Goal: Task Accomplishment & Management: Manage account settings

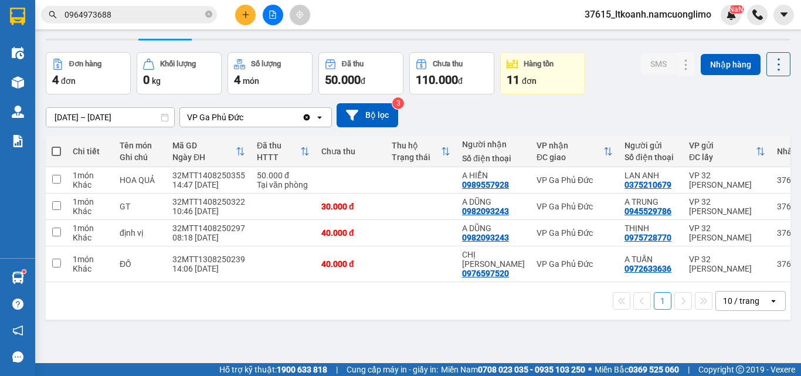
scroll to position [54, 0]
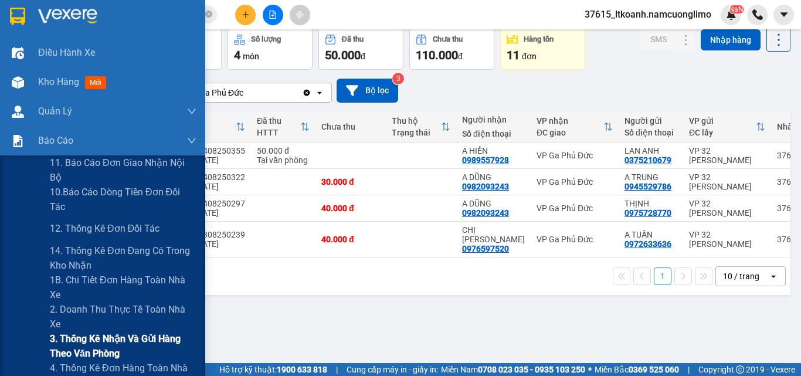
click at [166, 338] on span "3. Thống kê nhận và gửi hàng theo văn phòng" at bounding box center [123, 345] width 147 height 29
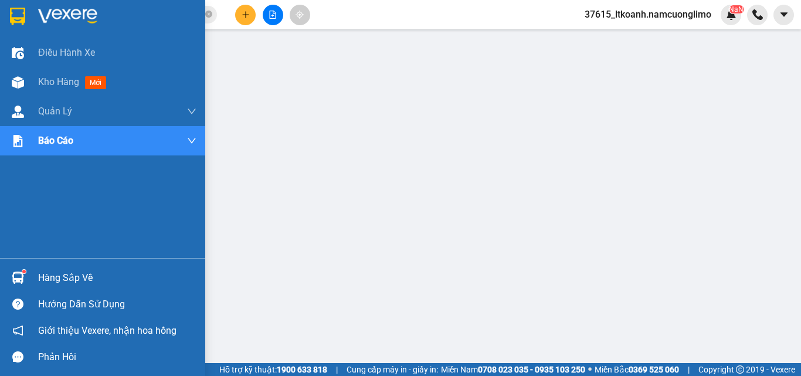
drag, startPoint x: 33, startPoint y: 278, endPoint x: 318, endPoint y: 325, distance: 289.4
click at [33, 278] on div "Hàng sắp về" at bounding box center [102, 277] width 205 height 26
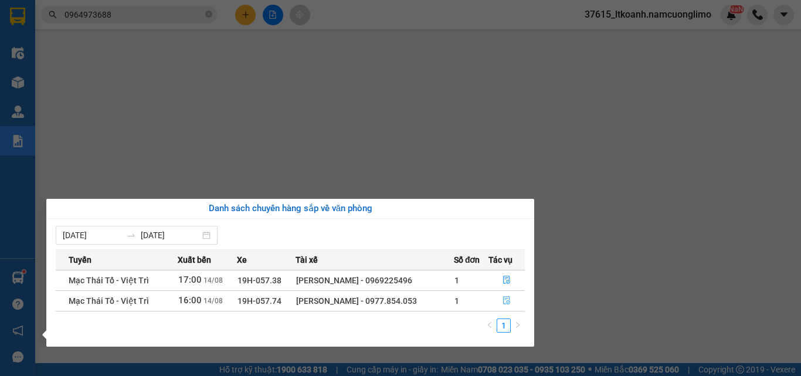
click at [510, 297] on icon "file-done" at bounding box center [506, 301] width 7 height 8
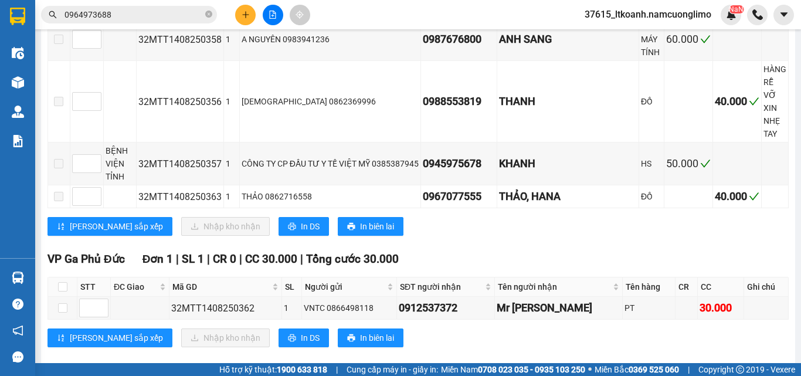
scroll to position [297, 0]
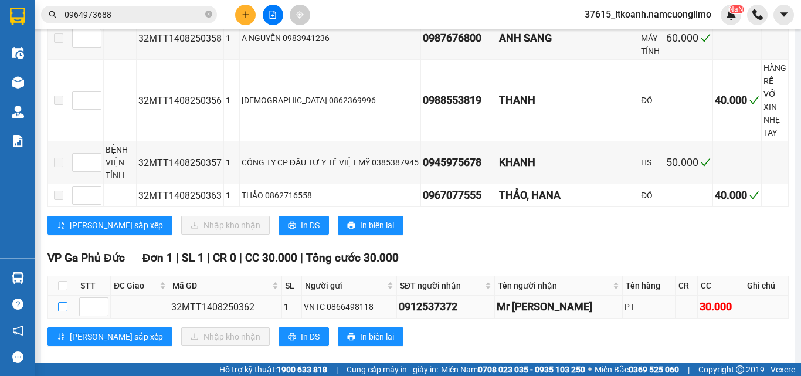
click at [63, 302] on input "checkbox" at bounding box center [62, 306] width 9 height 9
checkbox input "true"
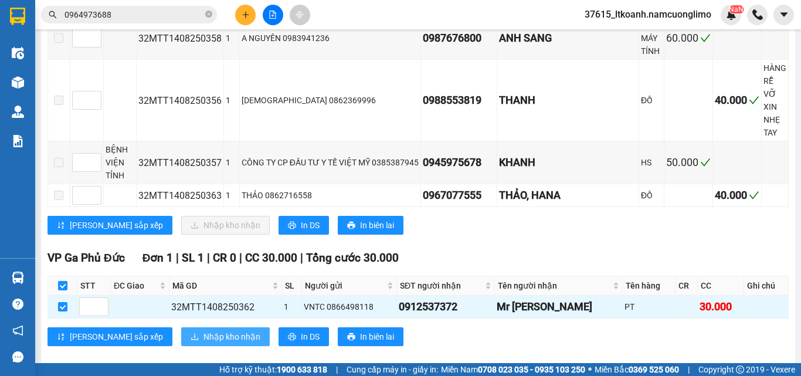
click at [203, 330] on span "Nhập kho nhận" at bounding box center [231, 336] width 57 height 13
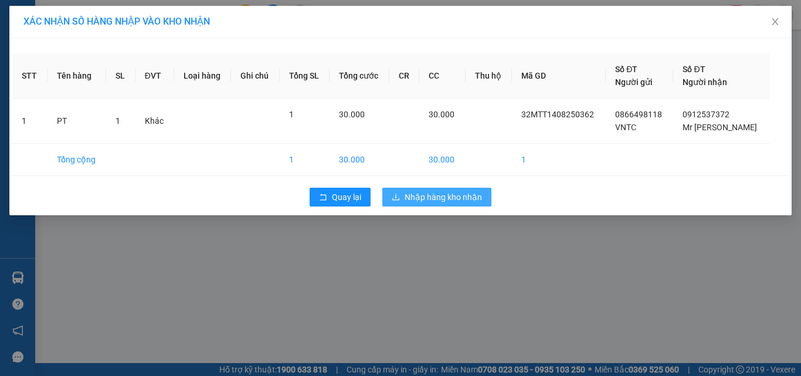
click at [465, 198] on span "Nhập hàng kho nhận" at bounding box center [442, 197] width 77 height 13
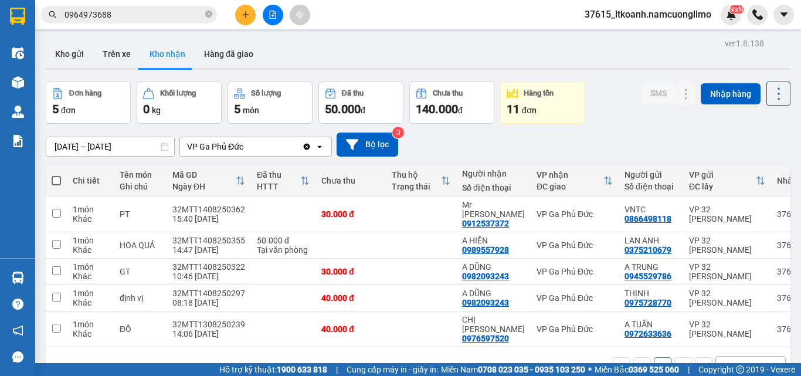
click at [622, 135] on div "12/08/2025 – 14/08/2025 Press the down arrow key to interact with the calendar …" at bounding box center [418, 144] width 745 height 24
click at [67, 55] on button "Kho gửi" at bounding box center [69, 54] width 47 height 28
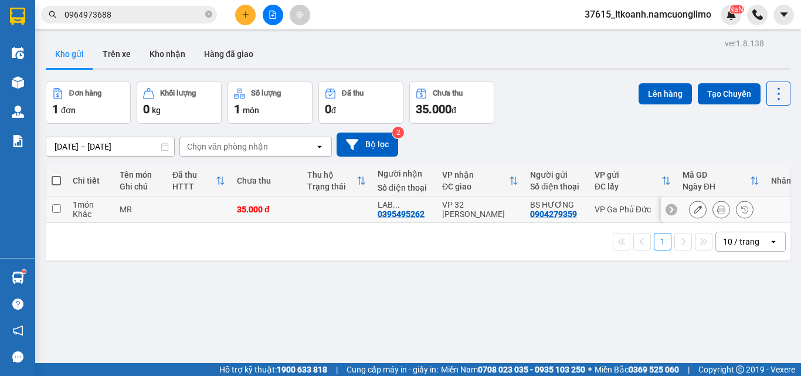
click at [56, 208] on input "checkbox" at bounding box center [56, 208] width 9 height 9
checkbox input "true"
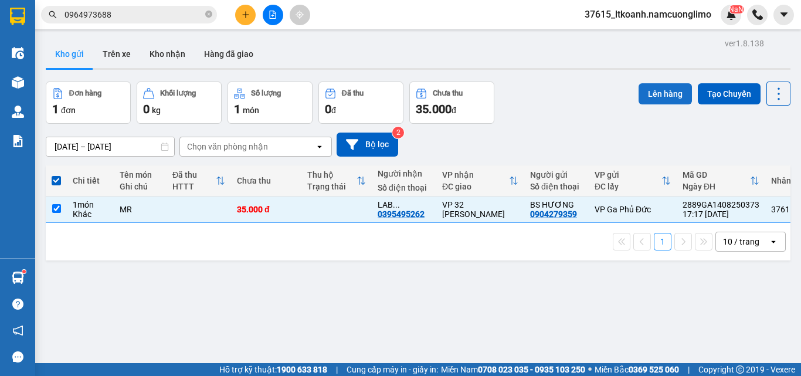
click at [650, 92] on button "Lên hàng" at bounding box center [664, 93] width 53 height 21
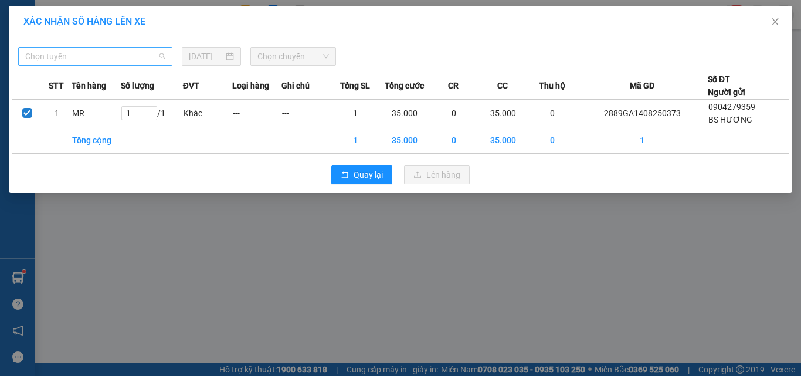
click at [77, 55] on span "Chọn tuyến" at bounding box center [95, 56] width 140 height 18
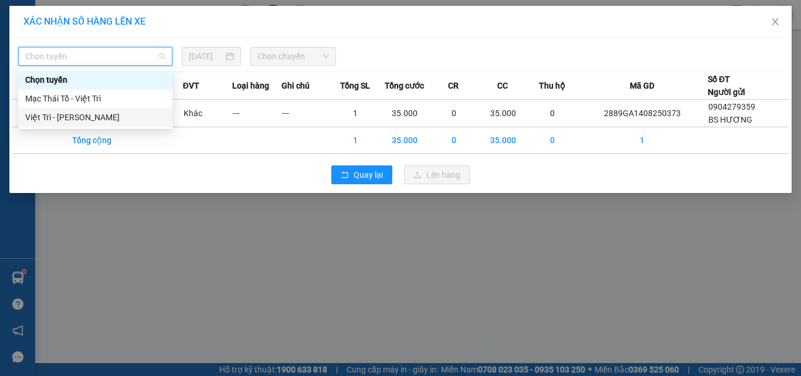
click at [74, 117] on div "Việt Trì - Mạc Thái Tổ" at bounding box center [95, 117] width 140 height 13
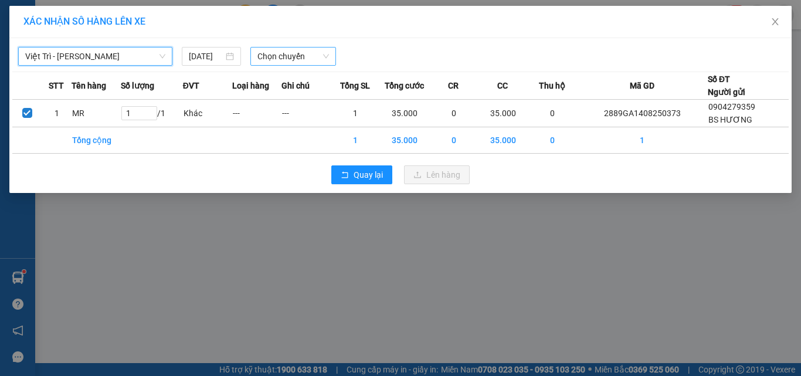
click at [316, 51] on span "Chọn chuyến" at bounding box center [293, 56] width 72 height 18
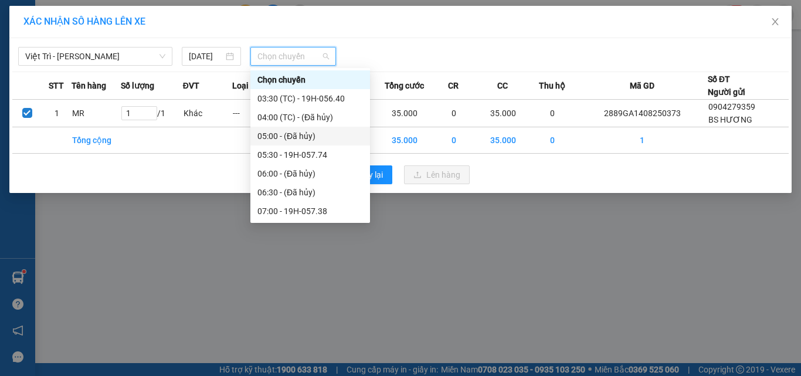
scroll to position [450, 0]
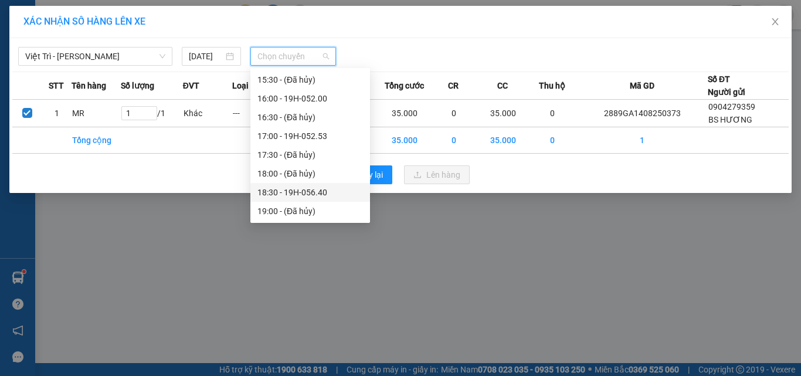
click at [325, 193] on div "18:30 - 19H-056.40" at bounding box center [310, 192] width 106 height 13
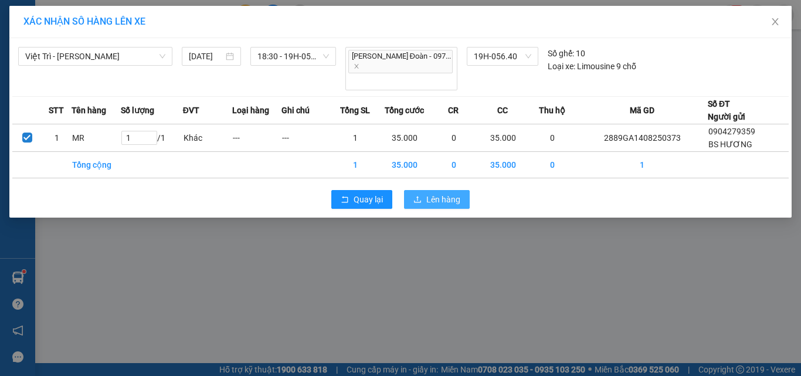
click at [447, 193] on span "Lên hàng" at bounding box center [443, 199] width 34 height 13
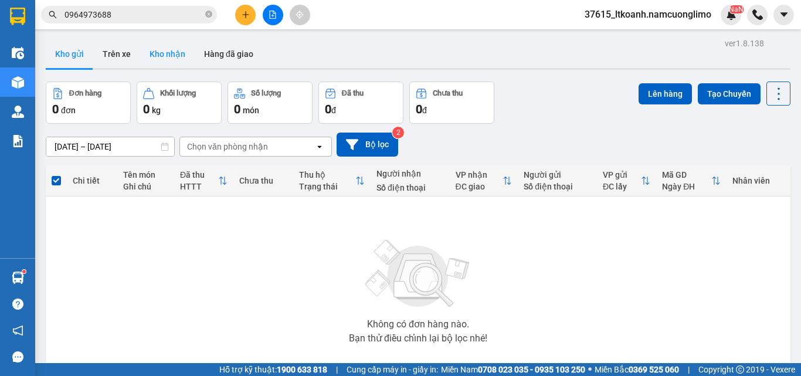
click at [169, 53] on button "Kho nhận" at bounding box center [167, 54] width 55 height 28
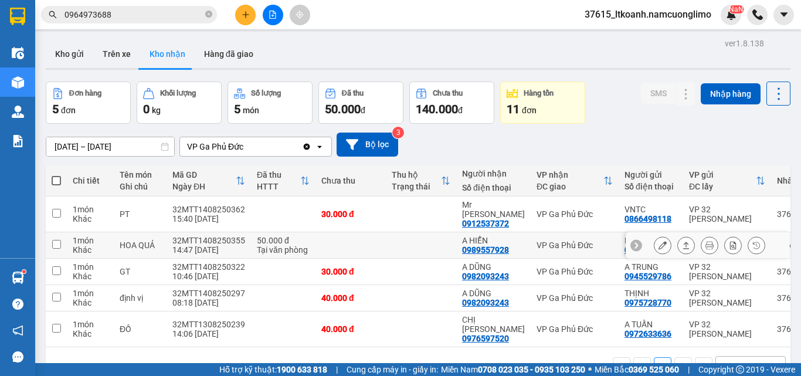
click at [56, 240] on input "checkbox" at bounding box center [56, 244] width 9 height 9
checkbox input "true"
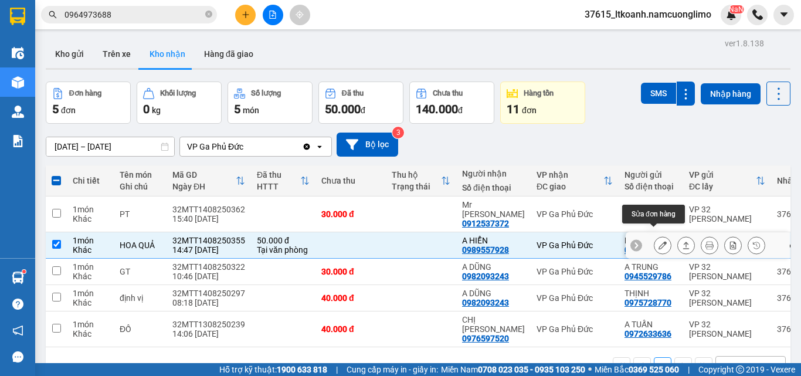
click at [658, 241] on icon at bounding box center [662, 245] width 8 height 8
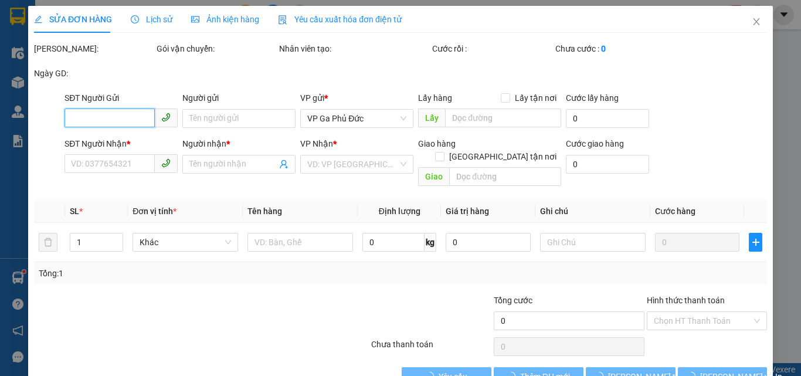
type input "0375210679"
type input "LAN ANH"
type input "0989557928"
type input "A HIỂN"
type input "50.000"
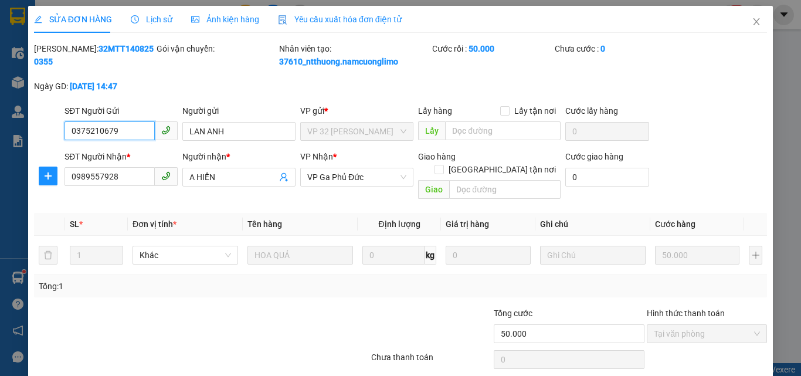
scroll to position [14, 0]
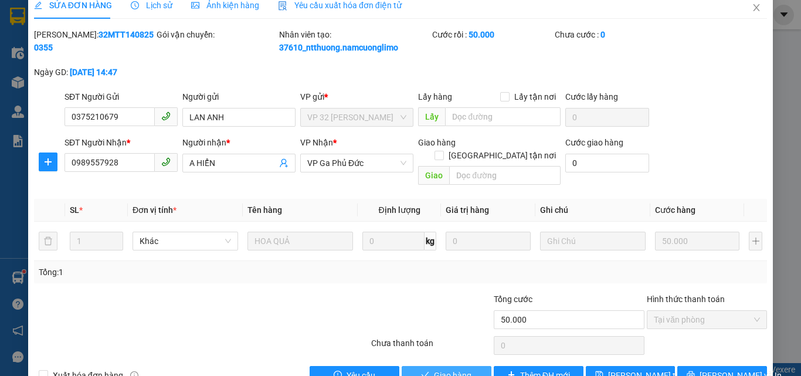
click at [468, 366] on button "Giao hàng" at bounding box center [447, 375] width 90 height 19
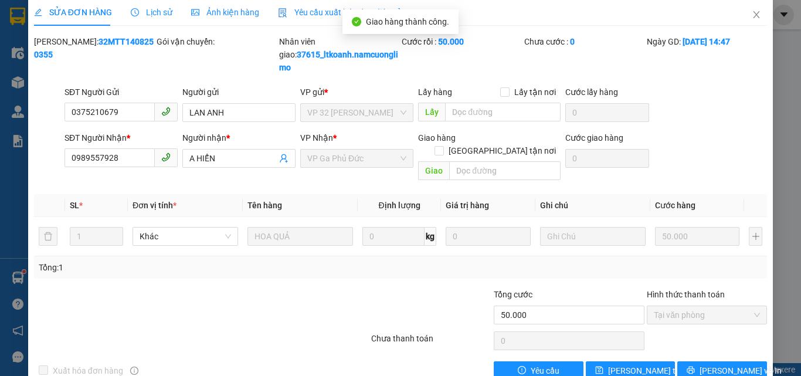
scroll to position [0, 0]
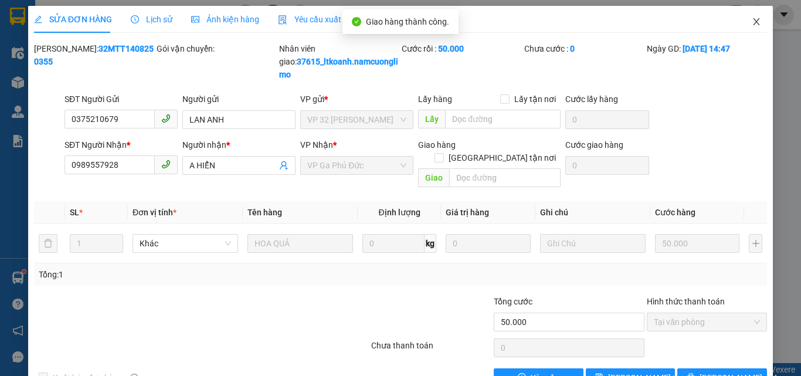
click at [752, 23] on icon "close" at bounding box center [756, 21] width 9 height 9
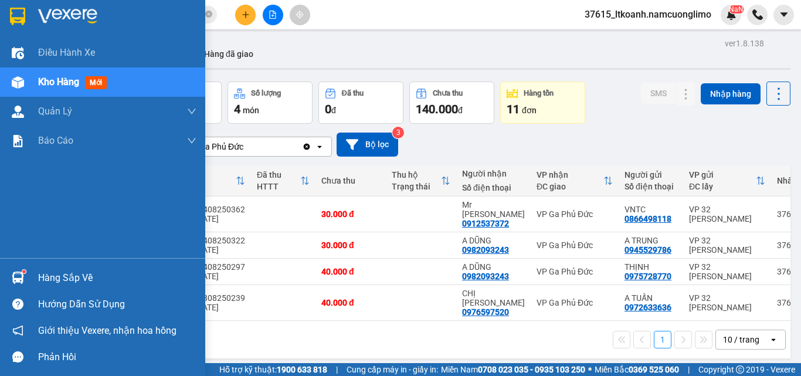
click at [87, 280] on div "Hàng sắp về" at bounding box center [117, 278] width 158 height 18
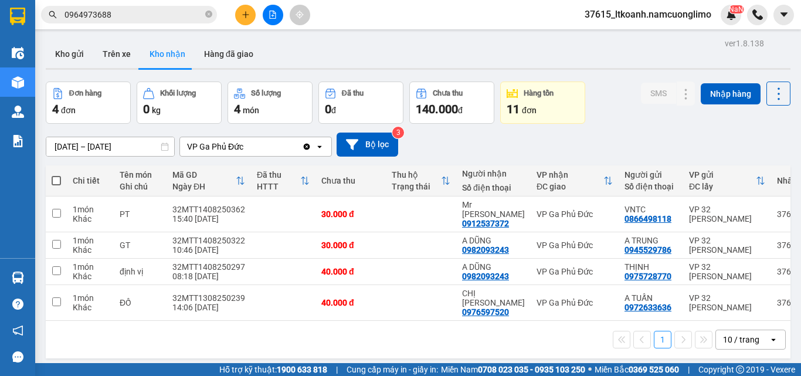
click at [611, 122] on section "Kết quả tìm kiếm ( 1 ) Bộ lọc Mã ĐH Trạng thái Món hàng Tổng cước Chưa cước Ngư…" at bounding box center [400, 188] width 801 height 376
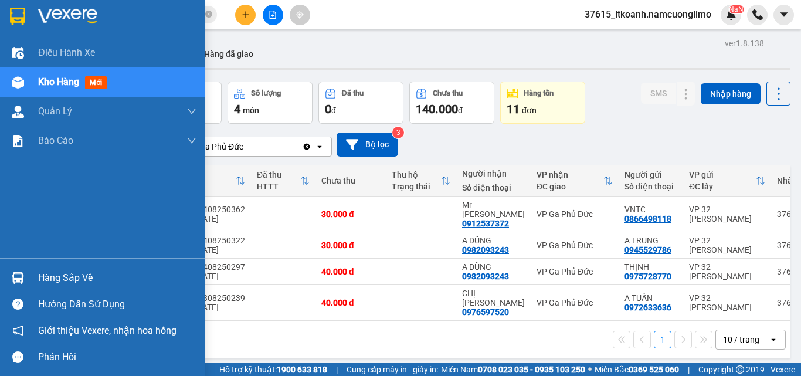
click at [83, 281] on div "Hàng sắp về" at bounding box center [117, 278] width 158 height 18
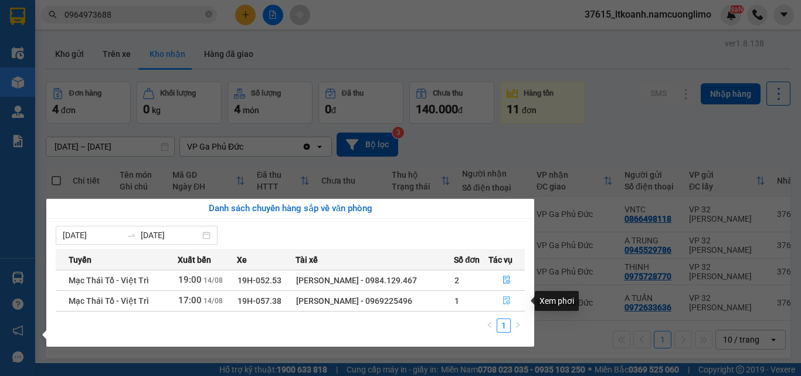
click at [502, 297] on icon "file-done" at bounding box center [506, 300] width 8 height 8
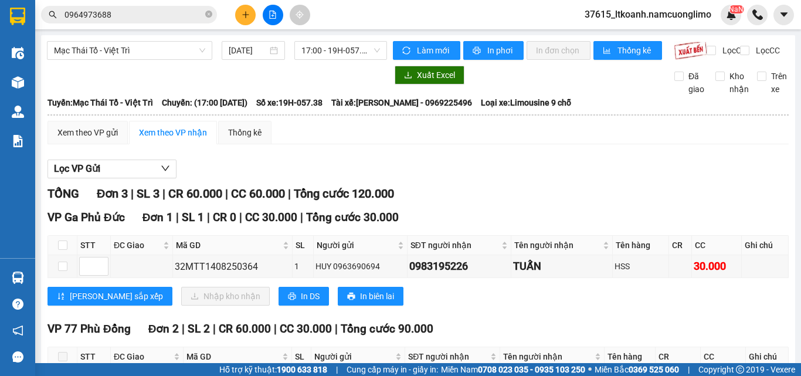
click at [615, 197] on div "TỔNG Đơn 3 | SL 3 | CR 60.000 | CC 60.000 | Tổng cước 120.000" at bounding box center [417, 194] width 741 height 18
click at [61, 271] on input "checkbox" at bounding box center [62, 265] width 9 height 9
checkbox input "true"
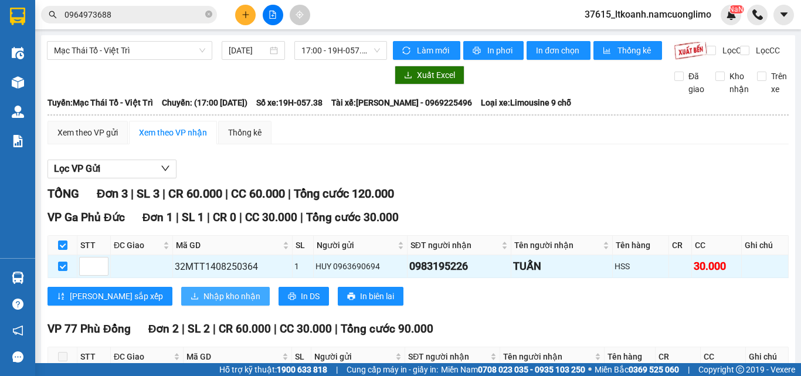
click at [203, 302] on span "Nhập kho nhận" at bounding box center [231, 296] width 57 height 13
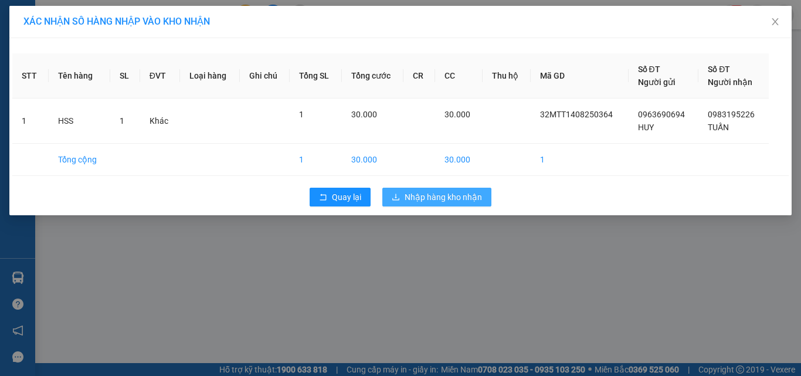
click at [426, 196] on span "Nhập hàng kho nhận" at bounding box center [442, 197] width 77 height 13
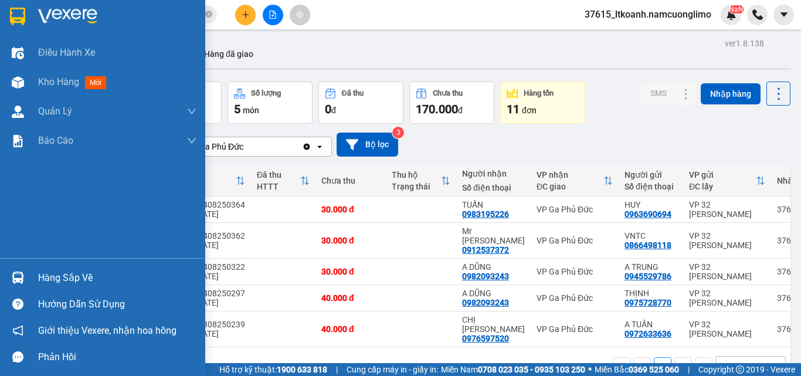
click at [47, 282] on div "Hàng sắp về" at bounding box center [117, 278] width 158 height 18
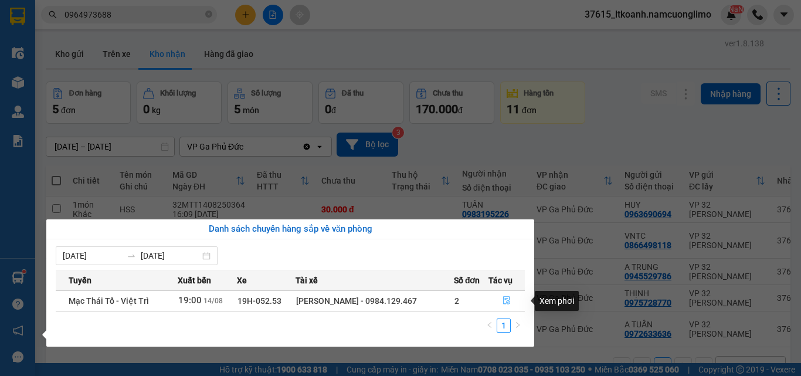
click at [507, 299] on icon "file-done" at bounding box center [506, 300] width 8 height 8
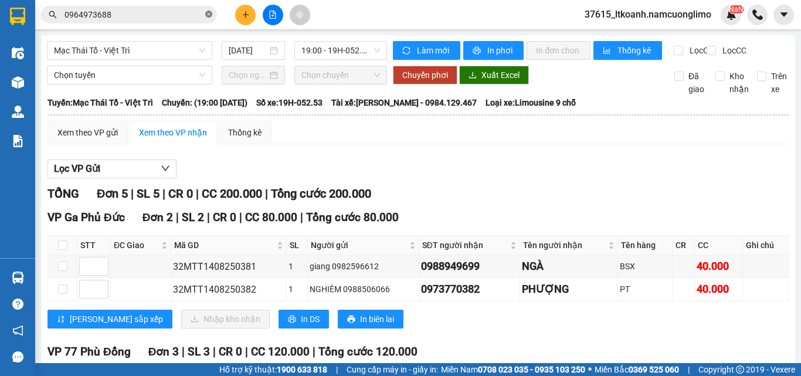
click at [209, 16] on icon "close-circle" at bounding box center [208, 14] width 7 height 7
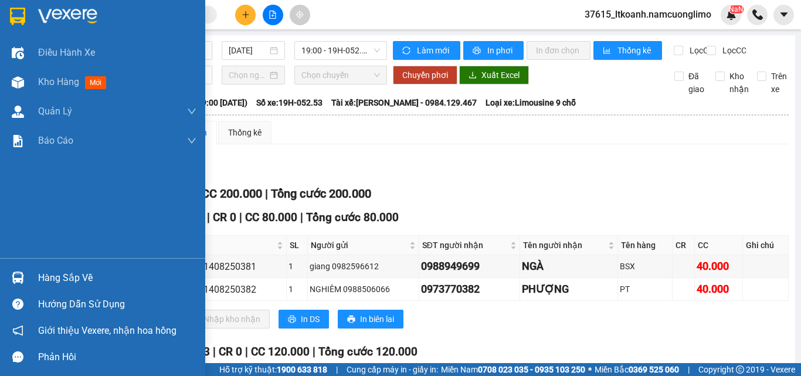
click at [20, 15] on img at bounding box center [17, 17] width 15 height 18
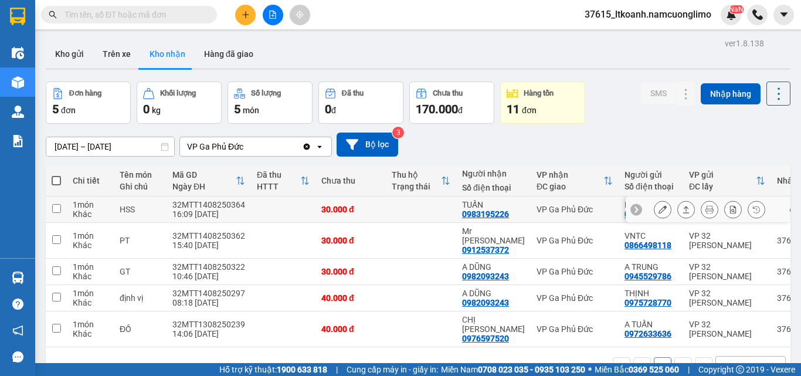
click at [57, 208] on input "checkbox" at bounding box center [56, 208] width 9 height 9
checkbox input "true"
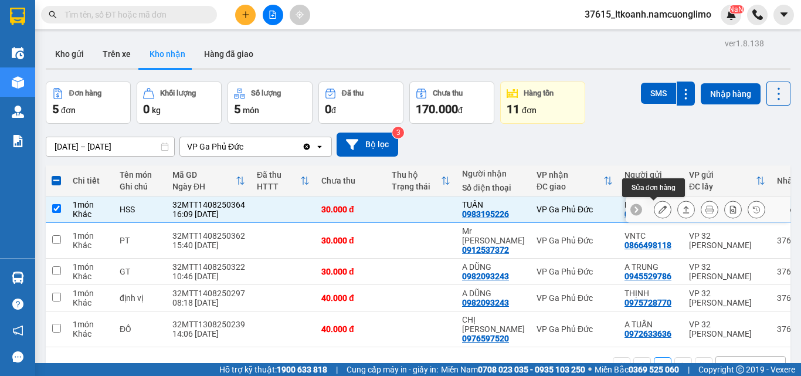
click at [658, 209] on icon at bounding box center [662, 209] width 8 height 8
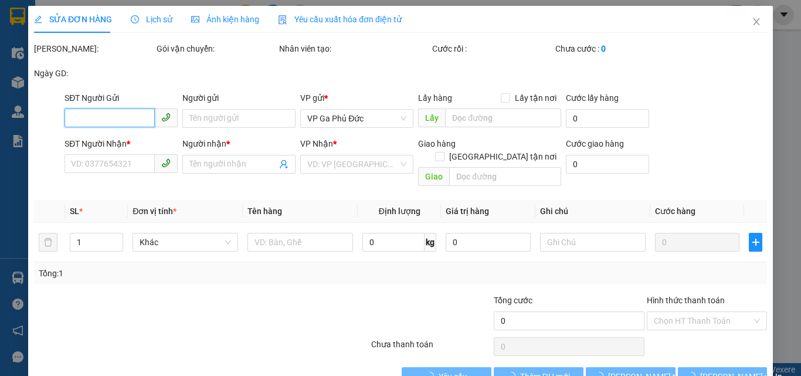
type input "0963690694"
type input "HUY"
type input "0983195226"
type input "TUẤN"
type input "30.000"
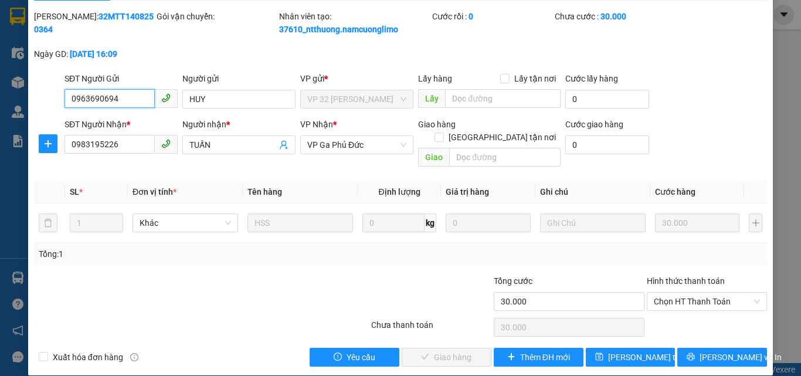
scroll to position [33, 0]
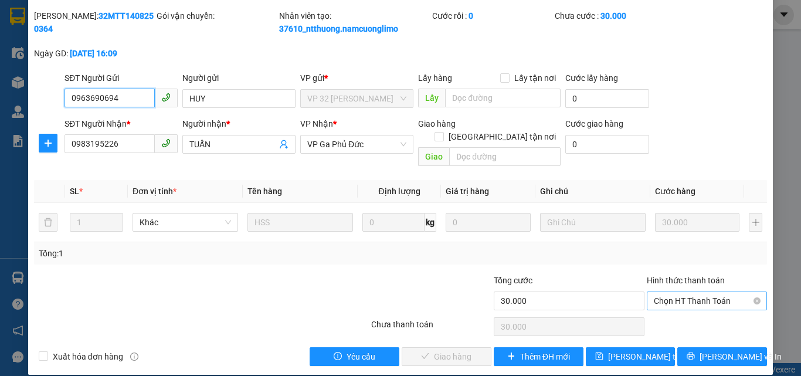
click at [665, 292] on span "Chọn HT Thanh Toán" at bounding box center [707, 301] width 106 height 18
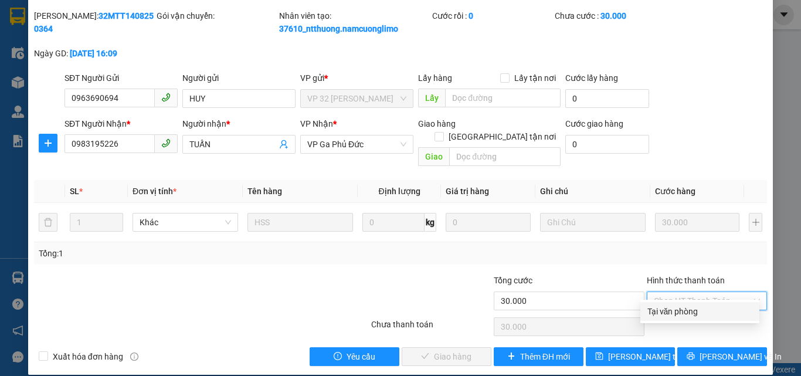
click at [663, 313] on div "Tại văn phòng" at bounding box center [699, 311] width 105 height 13
type input "0"
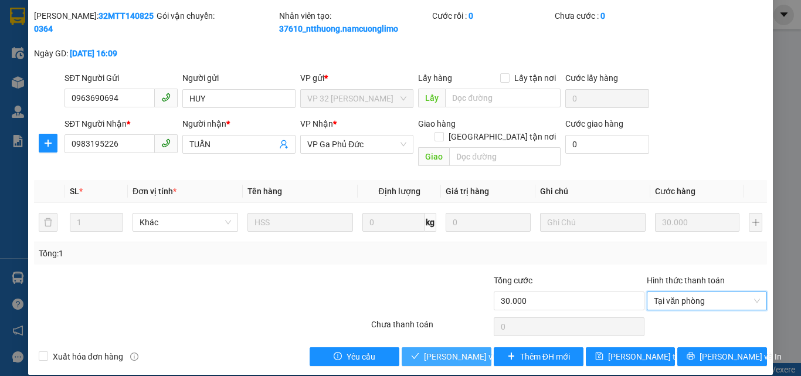
click at [443, 350] on span "Lưu và Giao hàng" at bounding box center [480, 356] width 113 height 13
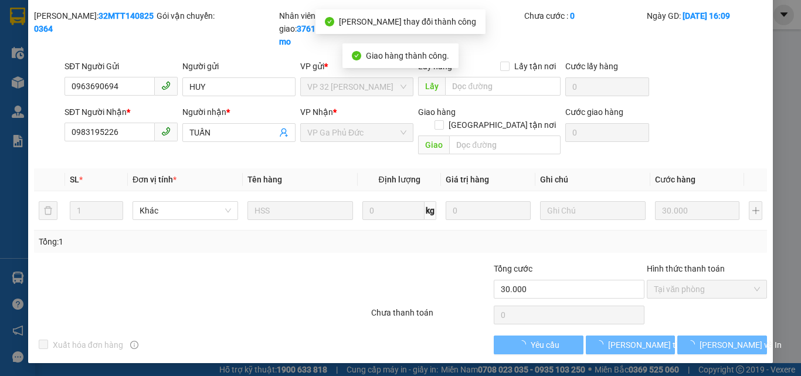
scroll to position [21, 0]
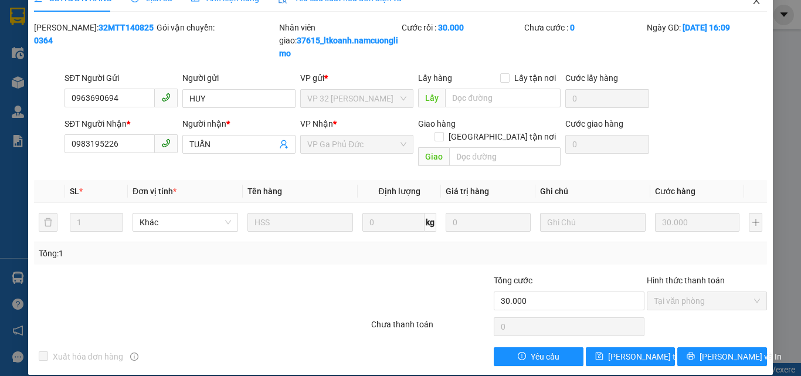
click at [747, 6] on span "Close" at bounding box center [756, 1] width 33 height 33
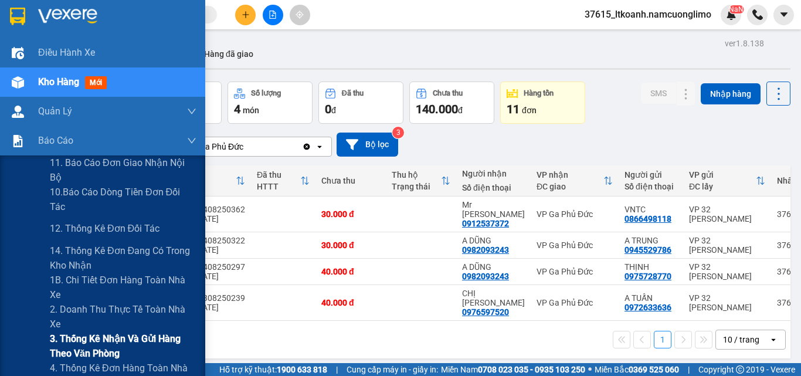
click at [93, 344] on span "3. Thống kê nhận và gửi hàng theo văn phòng" at bounding box center [123, 345] width 147 height 29
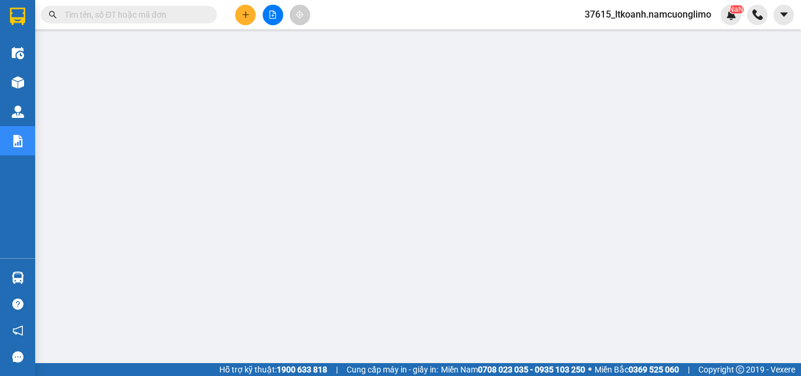
drag, startPoint x: 165, startPoint y: 9, endPoint x: 135, endPoint y: 4, distance: 30.5
click at [138, 4] on div "Kết quả tìm kiếm ( 1 ) Bộ lọc Mã ĐH Trạng thái Món hàng Tổng cước Chưa cước Ngư…" at bounding box center [400, 14] width 801 height 29
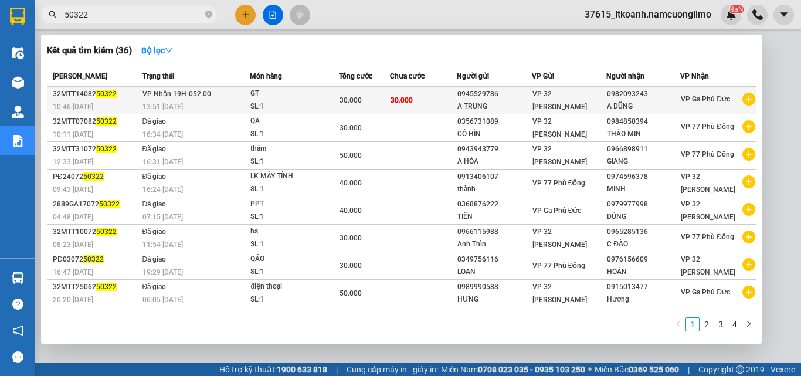
type input "50322"
click at [618, 104] on div "A DŨNG" at bounding box center [643, 106] width 73 height 12
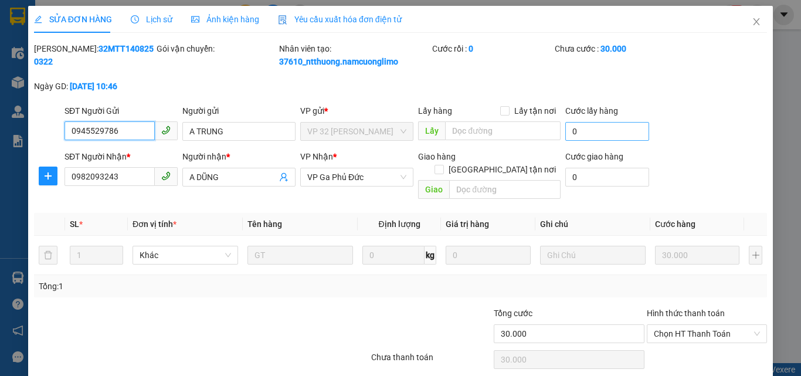
type input "0945529786"
type input "A TRUNG"
type input "0982093243"
type input "A DŨNG"
type input "30.000"
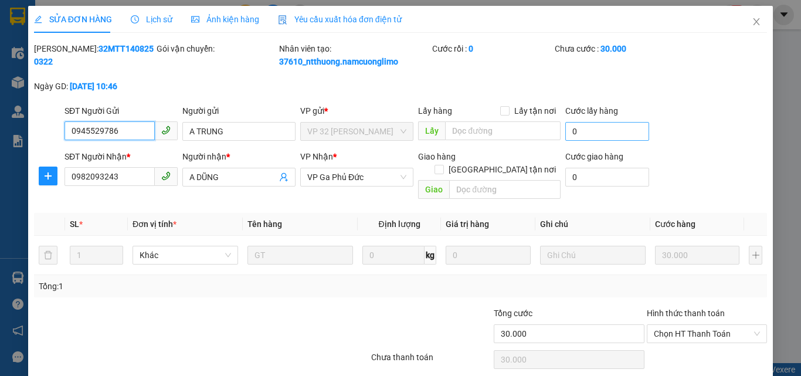
type input "30.000"
click at [752, 21] on icon "close" at bounding box center [756, 21] width 9 height 9
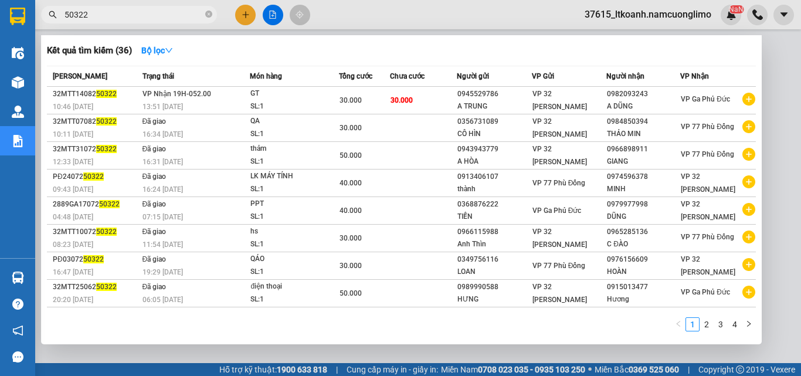
click at [123, 19] on input "50322" at bounding box center [133, 14] width 138 height 13
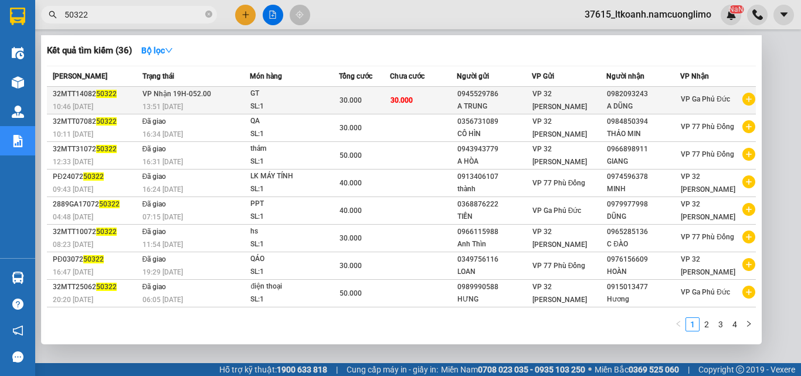
click at [625, 103] on div "A DŨNG" at bounding box center [643, 106] width 73 height 12
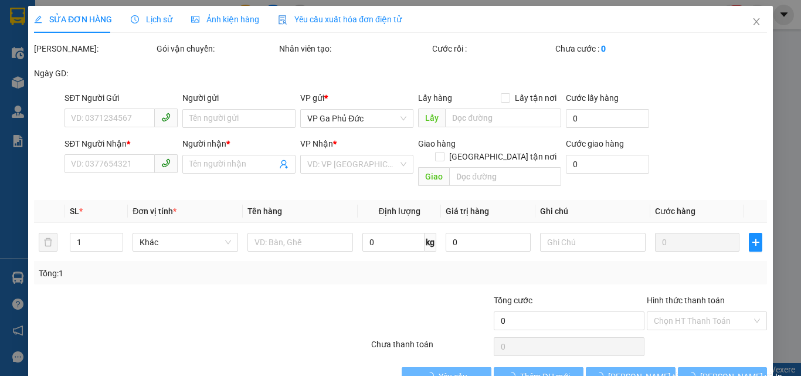
type input "0945529786"
type input "A TRUNG"
type input "0982093243"
type input "A DŨNG"
type input "30.000"
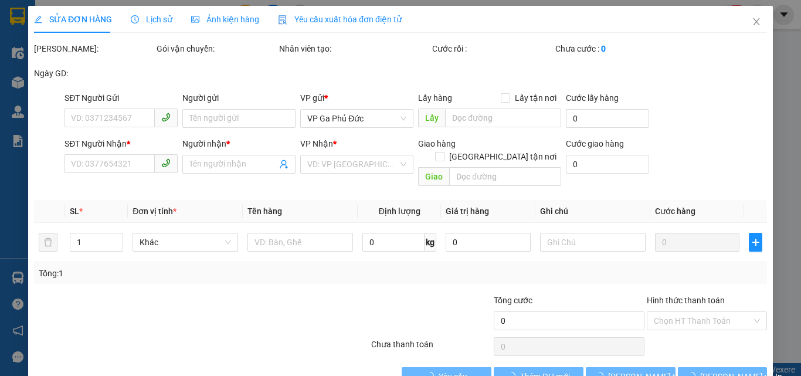
type input "30.000"
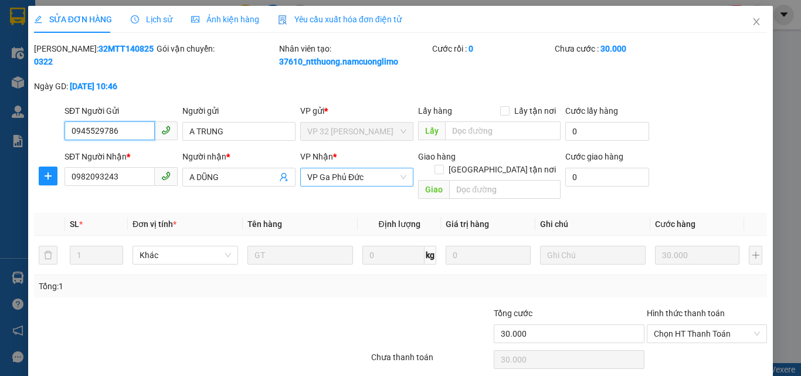
click at [344, 178] on span "VP Ga Phủ Đức" at bounding box center [356, 177] width 99 height 18
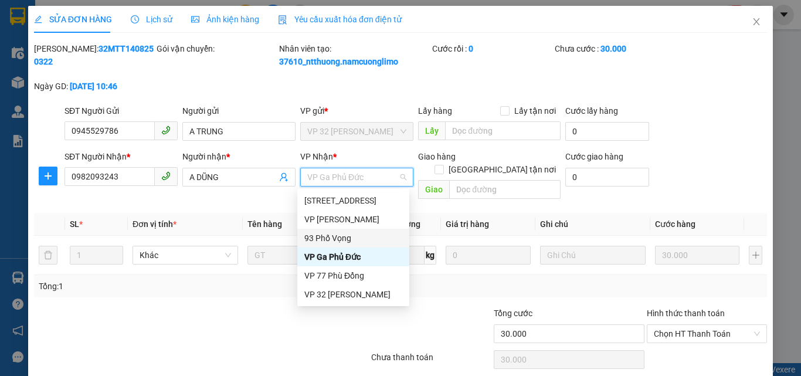
drag, startPoint x: 430, startPoint y: 198, endPoint x: 249, endPoint y: 198, distance: 181.7
click at [430, 196] on div "Total Paid Fee 0 Total UnPaid Fee 30.000 Cash Collection Total Fee Mã ĐH: 32MTT…" at bounding box center [400, 220] width 733 height 356
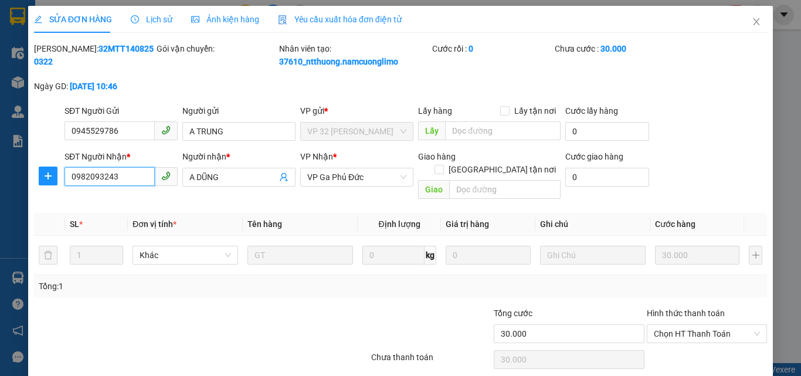
click at [124, 173] on input "0982093243" at bounding box center [109, 176] width 90 height 19
type input "0"
type input "0982162144"
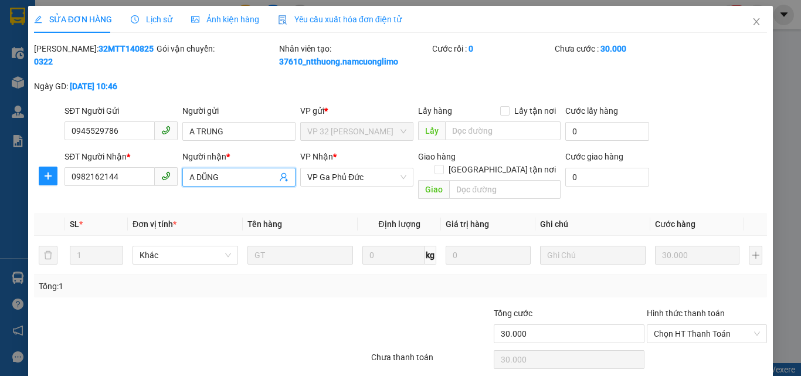
click at [233, 173] on input "A DŨNG" at bounding box center [232, 177] width 87 height 13
drag, startPoint x: 196, startPoint y: 176, endPoint x: 158, endPoint y: 183, distance: 38.1
click at [162, 183] on div "SĐT Người Nhận * 0982162144 Người nhận * A DŨNG A DŨNG VP Nhận * VP Ga Phủ Đức …" at bounding box center [415, 177] width 707 height 54
click at [367, 171] on span "VP Ga Phủ Đức" at bounding box center [356, 177] width 99 height 18
type input "HÒA"
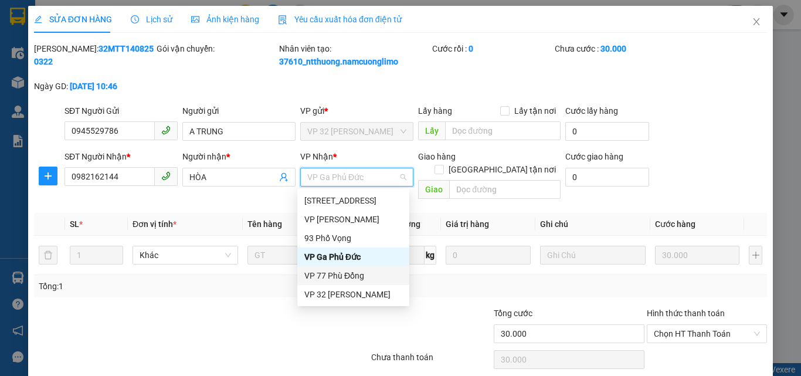
click at [360, 276] on div "VP 77 Phù Đổng" at bounding box center [353, 275] width 98 height 13
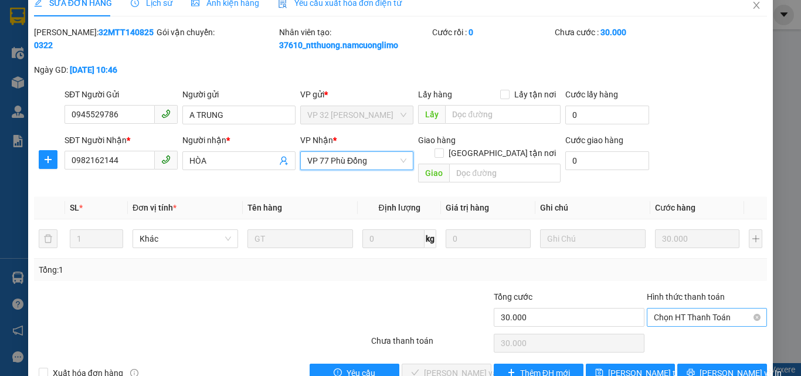
scroll to position [33, 0]
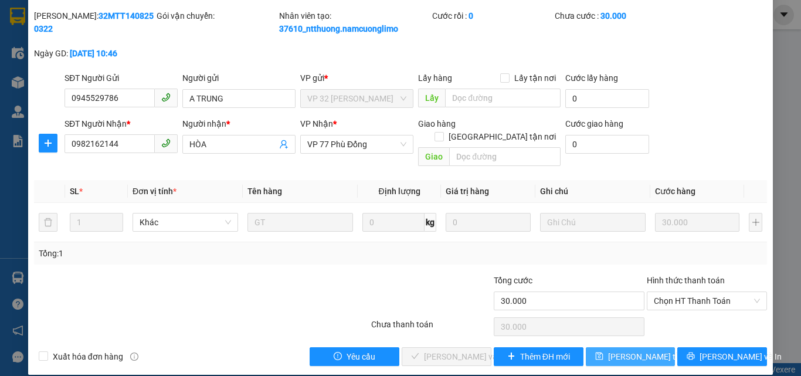
click at [641, 350] on span "Lưu thay đổi" at bounding box center [655, 356] width 94 height 13
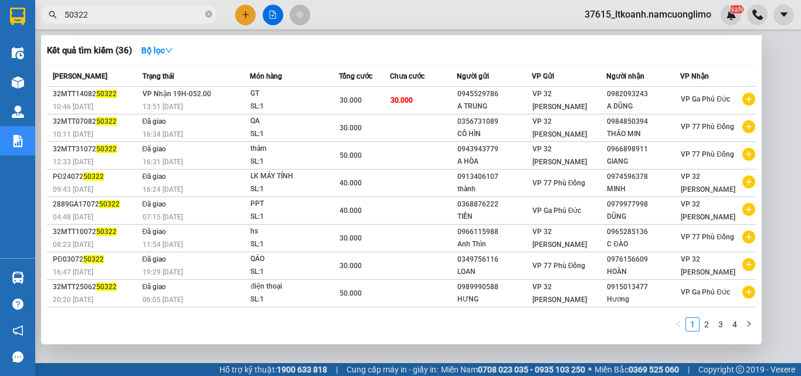
click at [101, 17] on input "50322" at bounding box center [133, 14] width 138 height 13
click at [781, 55] on div at bounding box center [400, 188] width 801 height 376
click at [99, 12] on input "50322" at bounding box center [133, 14] width 138 height 13
click at [776, 60] on div at bounding box center [400, 188] width 801 height 376
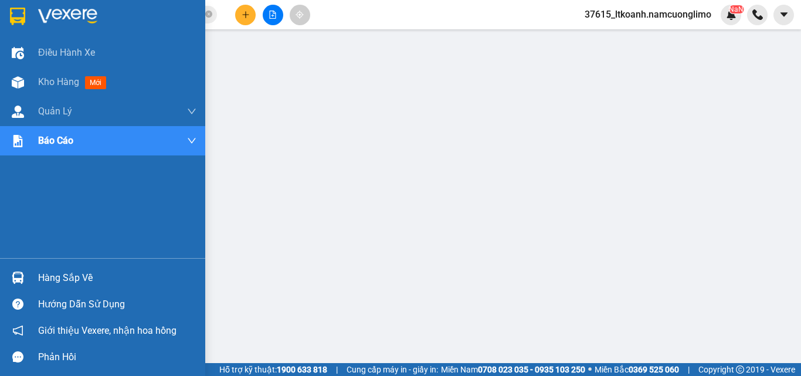
click at [68, 281] on div "Hàng sắp về" at bounding box center [117, 278] width 158 height 18
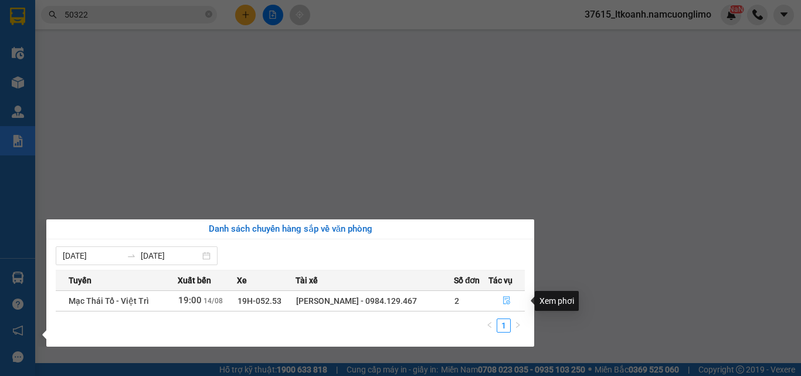
click at [505, 301] on icon "file-done" at bounding box center [506, 300] width 8 height 8
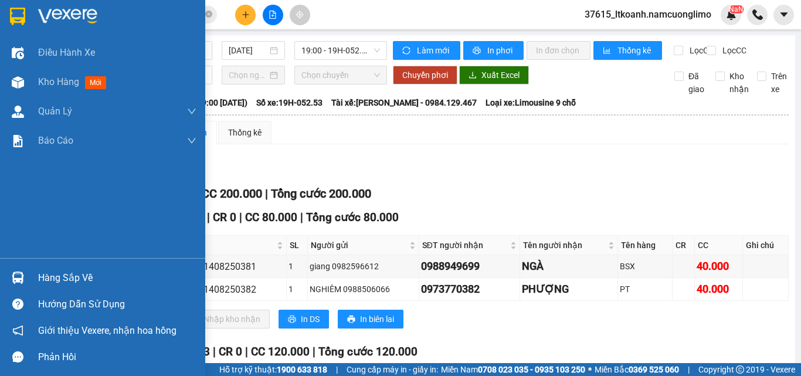
click at [18, 16] on img at bounding box center [17, 17] width 15 height 18
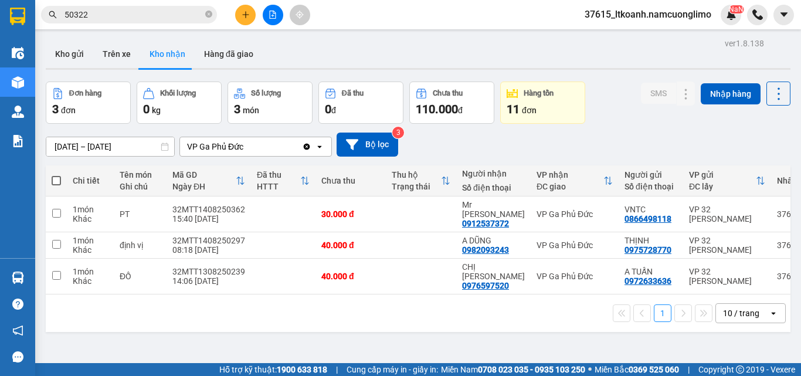
click at [82, 145] on input "[DATE] – [DATE]" at bounding box center [110, 146] width 128 height 19
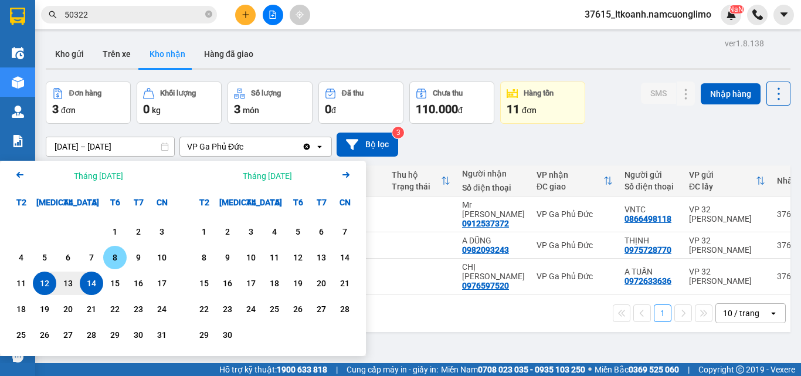
click at [117, 254] on div "8" at bounding box center [115, 257] width 16 height 14
click at [145, 142] on input "08/08/2025 – / /" at bounding box center [110, 146] width 128 height 19
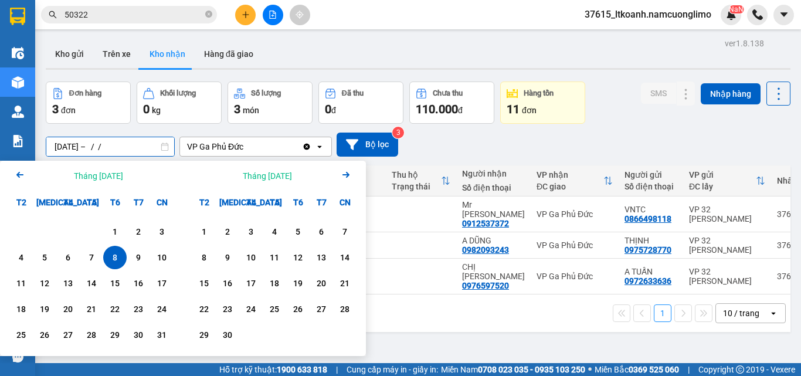
click at [140, 149] on input "08/08/2025 – / /" at bounding box center [110, 146] width 128 height 19
click at [69, 285] on div "13" at bounding box center [68, 283] width 16 height 14
type input "08/08/2025 – 13/08/2025"
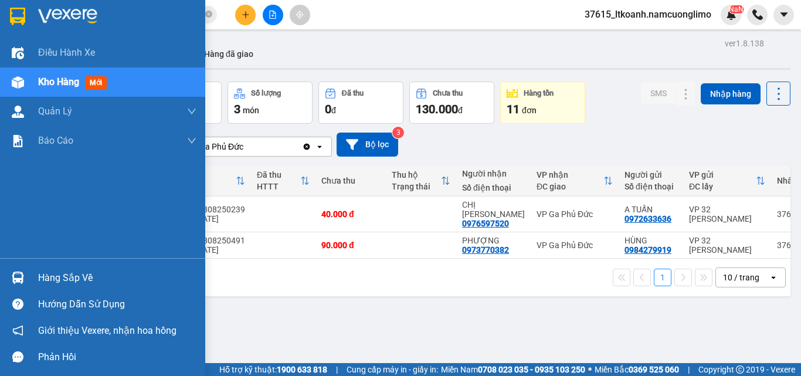
click at [42, 283] on div "Hàng sắp về" at bounding box center [117, 278] width 158 height 18
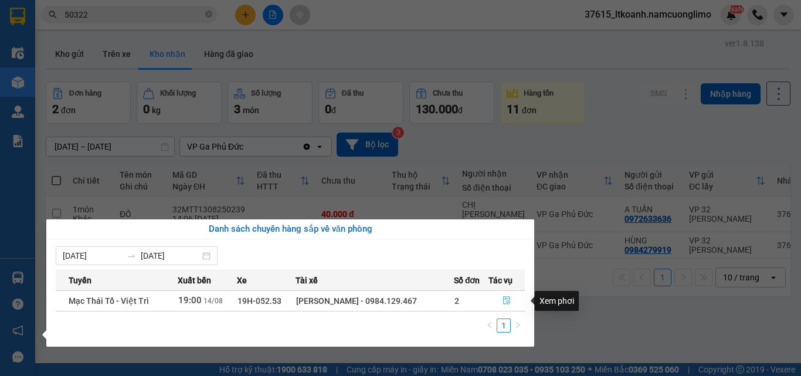
click at [505, 297] on icon "file-done" at bounding box center [506, 300] width 8 height 8
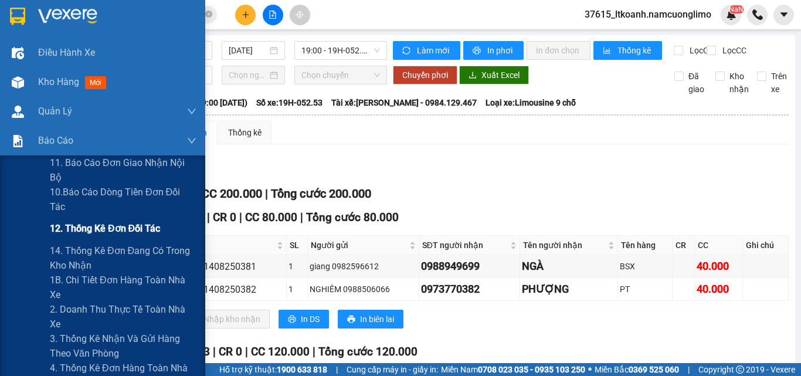
click at [108, 223] on span "12. Thống kê đơn đối tác" at bounding box center [105, 228] width 110 height 15
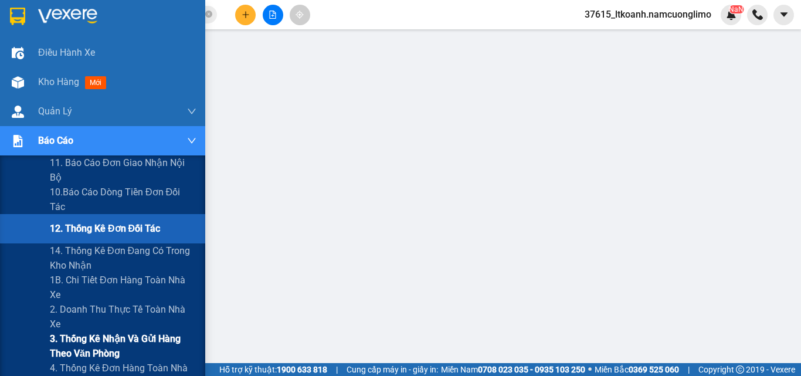
click at [107, 340] on span "3. Thống kê nhận và gửi hàng theo văn phòng" at bounding box center [123, 345] width 147 height 29
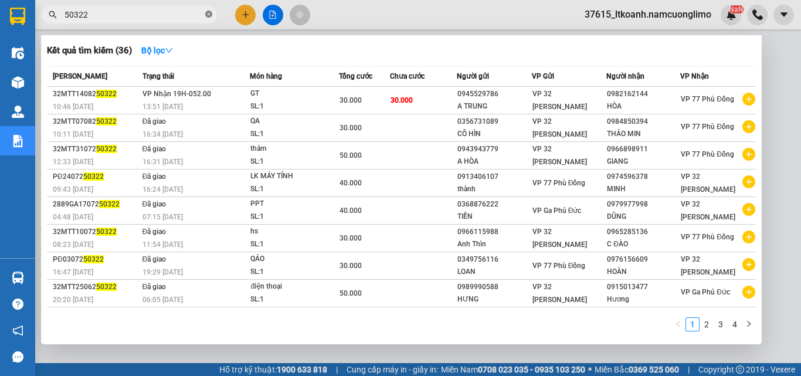
click at [211, 12] on icon "close-circle" at bounding box center [208, 14] width 7 height 7
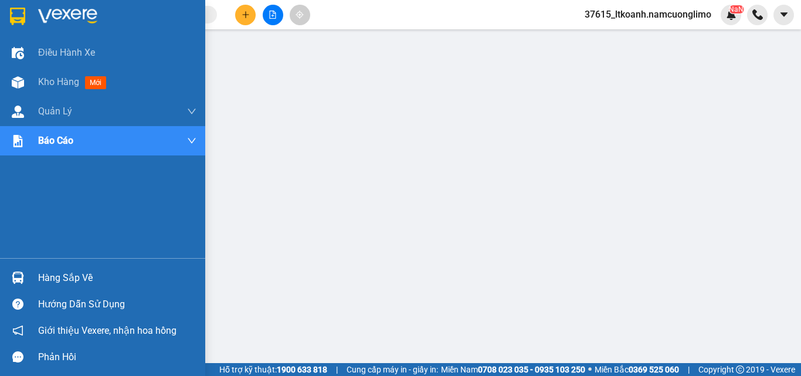
drag, startPoint x: 47, startPoint y: 277, endPoint x: 229, endPoint y: 303, distance: 184.1
click at [49, 277] on div "Hàng sắp về" at bounding box center [117, 278] width 158 height 18
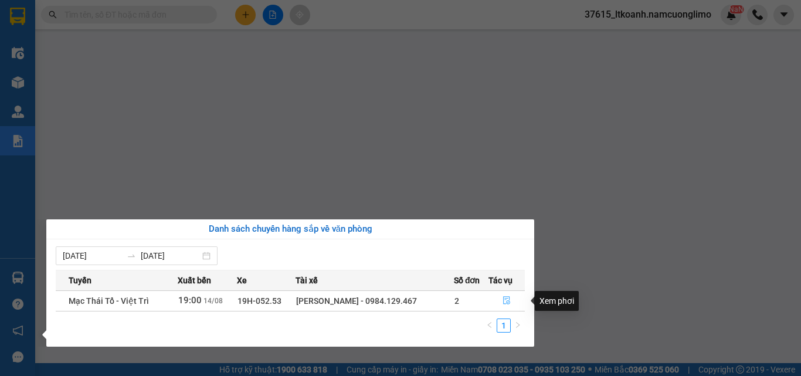
click at [507, 298] on icon "file-done" at bounding box center [506, 300] width 8 height 8
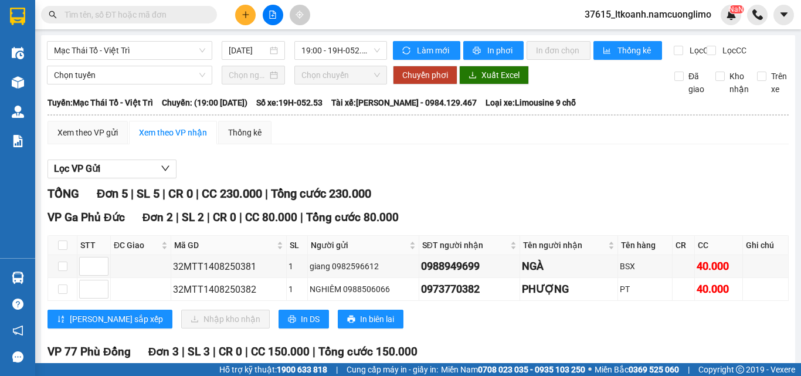
click at [491, 179] on div "Lọc VP Gửi" at bounding box center [417, 168] width 741 height 19
click at [62, 271] on input "checkbox" at bounding box center [62, 265] width 9 height 9
checkbox input "true"
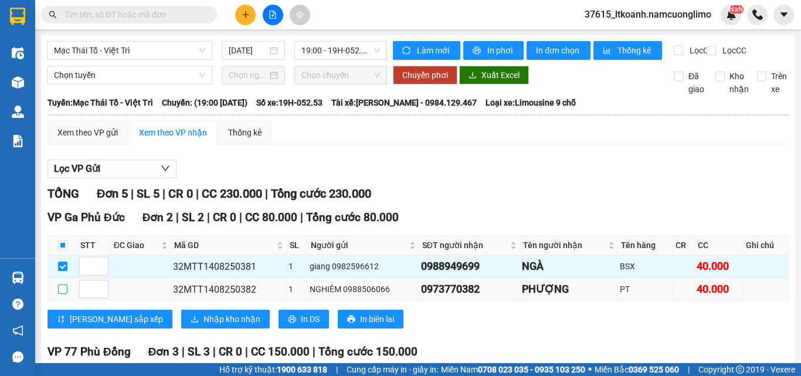
click at [60, 294] on input "checkbox" at bounding box center [62, 288] width 9 height 9
checkbox input "true"
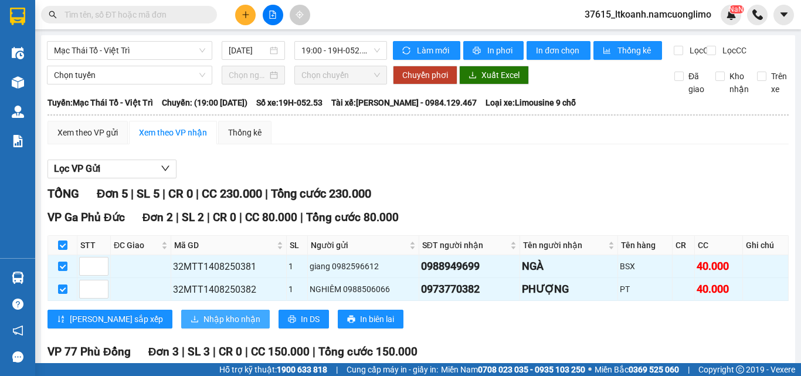
click at [203, 325] on span "Nhập kho nhận" at bounding box center [231, 318] width 57 height 13
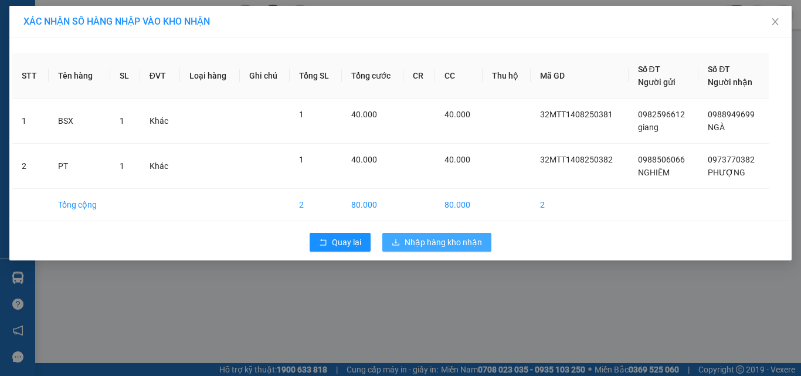
click at [472, 242] on span "Nhập hàng kho nhận" at bounding box center [442, 242] width 77 height 13
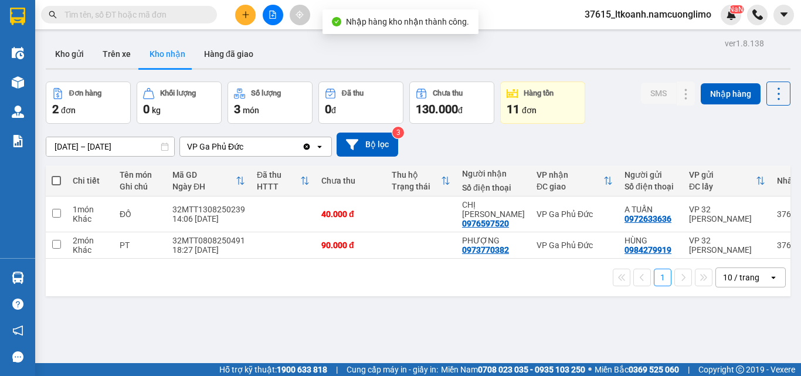
click at [160, 54] on button "Kho nhận" at bounding box center [167, 54] width 55 height 28
click at [160, 53] on button "Kho nhận" at bounding box center [167, 54] width 55 height 28
drag, startPoint x: 64, startPoint y: 50, endPoint x: 128, endPoint y: 132, distance: 104.5
click at [66, 50] on button "Kho gửi" at bounding box center [69, 54] width 47 height 28
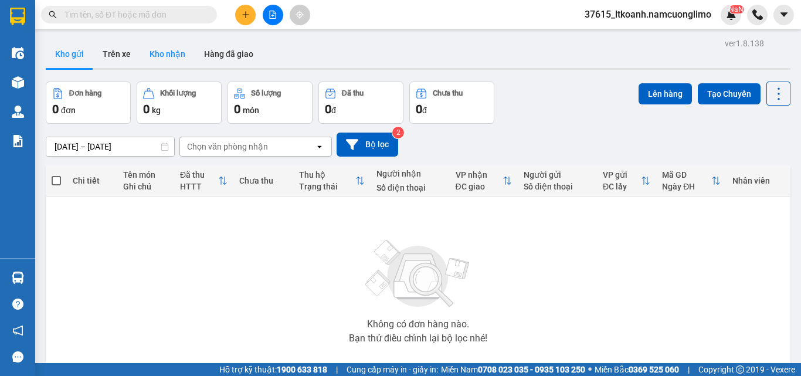
click at [168, 51] on button "Kho nhận" at bounding box center [167, 54] width 55 height 28
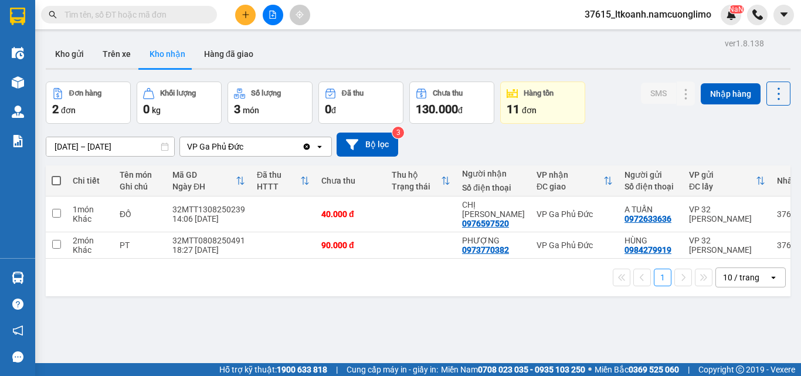
click at [125, 145] on input "08/08/2025 – 13/08/2025" at bounding box center [110, 146] width 128 height 19
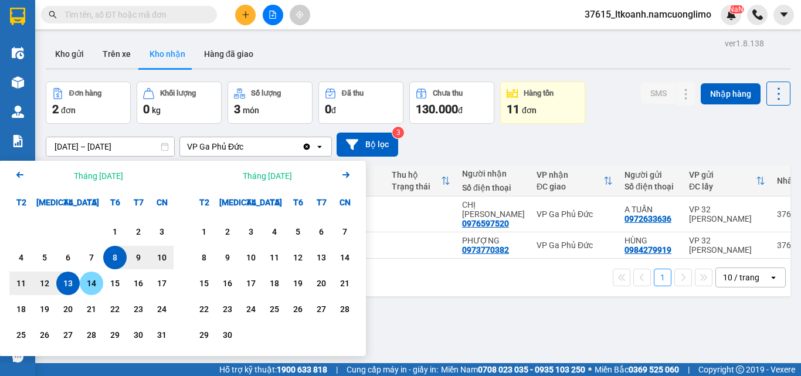
click at [88, 286] on div "14" at bounding box center [91, 283] width 16 height 14
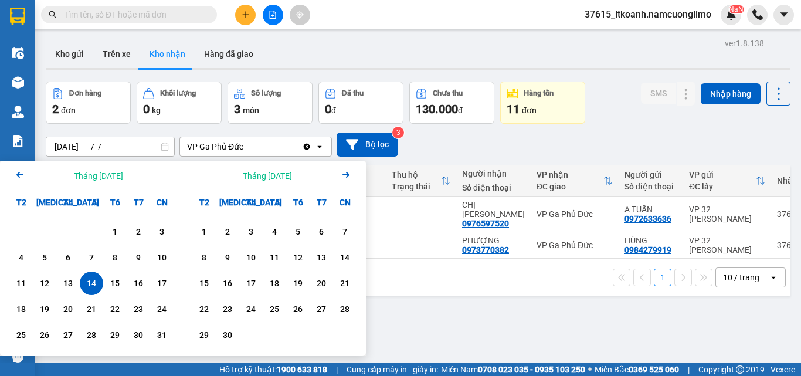
drag, startPoint x: 94, startPoint y: 285, endPoint x: 93, endPoint y: 277, distance: 8.8
click at [94, 284] on div "14" at bounding box center [91, 283] width 16 height 14
type input "14/08/2025 – 14/08/2025"
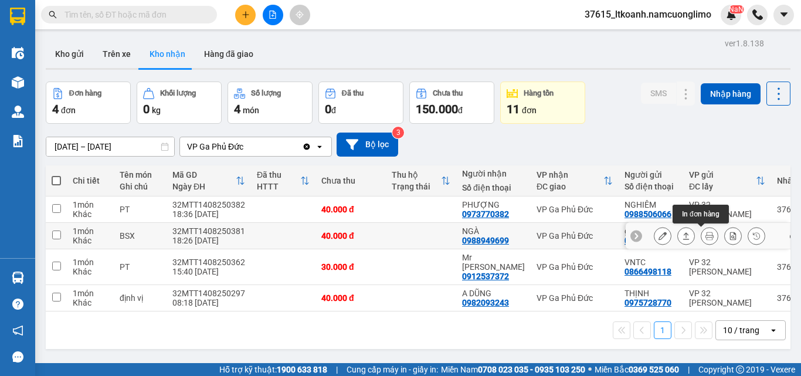
click at [705, 232] on icon at bounding box center [709, 236] width 8 height 8
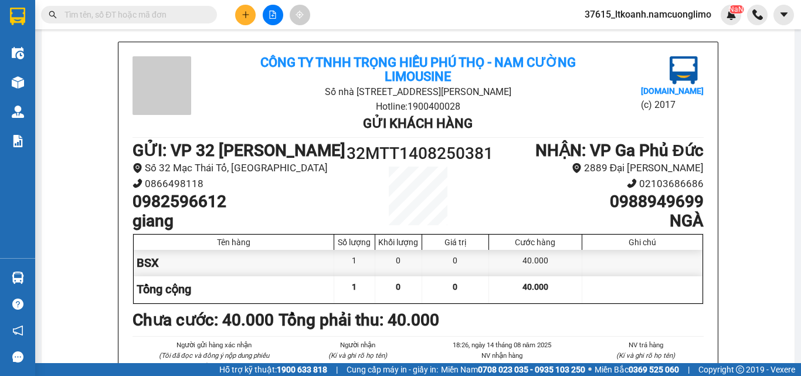
scroll to position [117, 0]
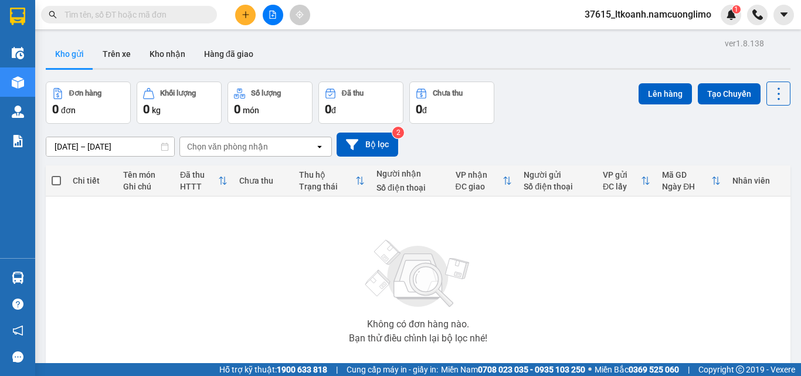
click at [594, 128] on div "[DATE] – [DATE] Press the down arrow key to interact with the calendar and sele…" at bounding box center [418, 145] width 745 height 42
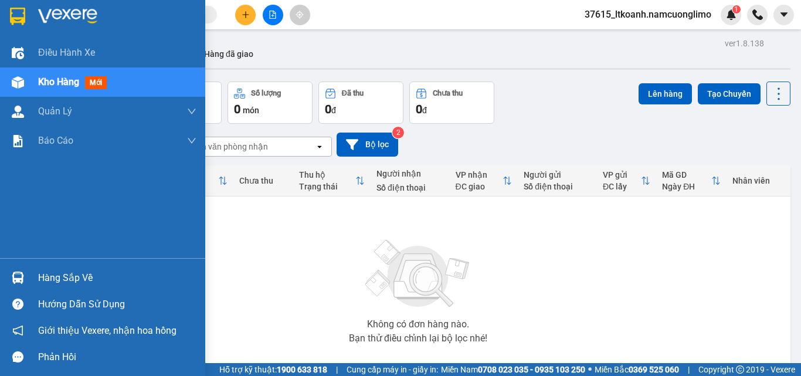
click at [61, 278] on div "Hàng sắp về" at bounding box center [117, 278] width 158 height 18
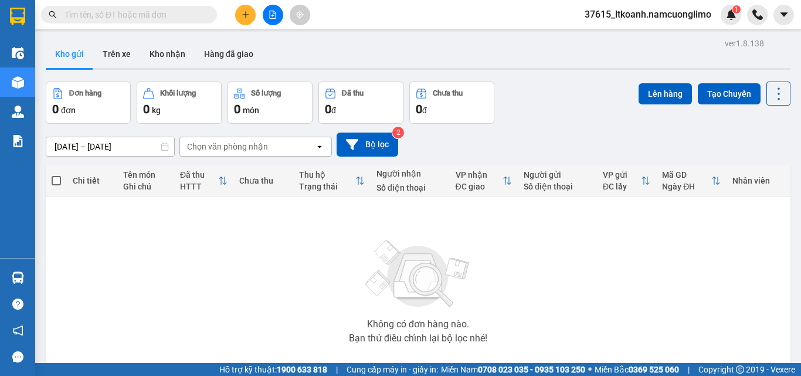
drag, startPoint x: 573, startPoint y: 93, endPoint x: 46, endPoint y: 188, distance: 535.5
click at [570, 93] on section "Kết quả tìm kiếm ( 0 ) Bộ lọc No Data 37615_ltkoanh.namcuonglimo 1 Điều hành xe…" at bounding box center [400, 188] width 801 height 376
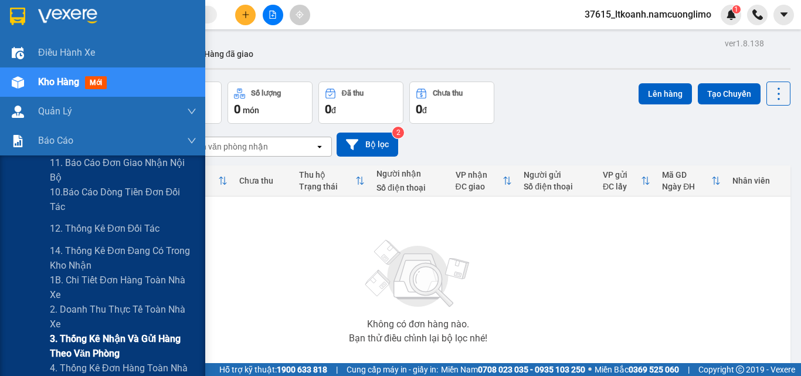
click at [87, 342] on span "3. Thống kê nhận và gửi hàng theo văn phòng" at bounding box center [123, 345] width 147 height 29
